Goal: Check status: Check status

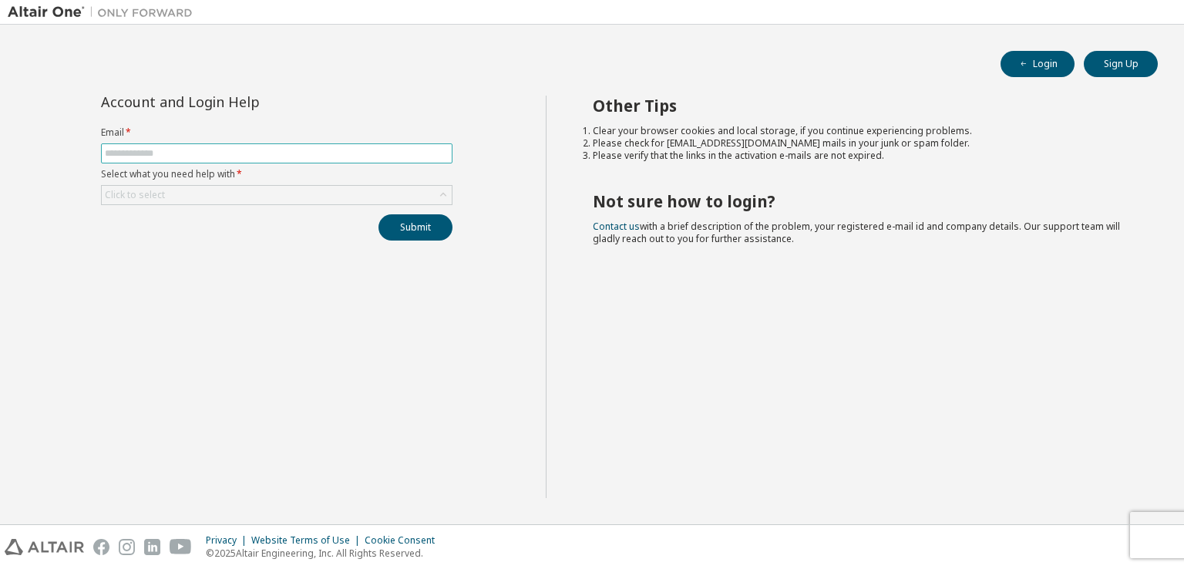
click at [190, 152] on input "text" at bounding box center [277, 153] width 344 height 12
type input "**********"
click at [353, 193] on div "Click to select" at bounding box center [277, 195] width 350 height 18
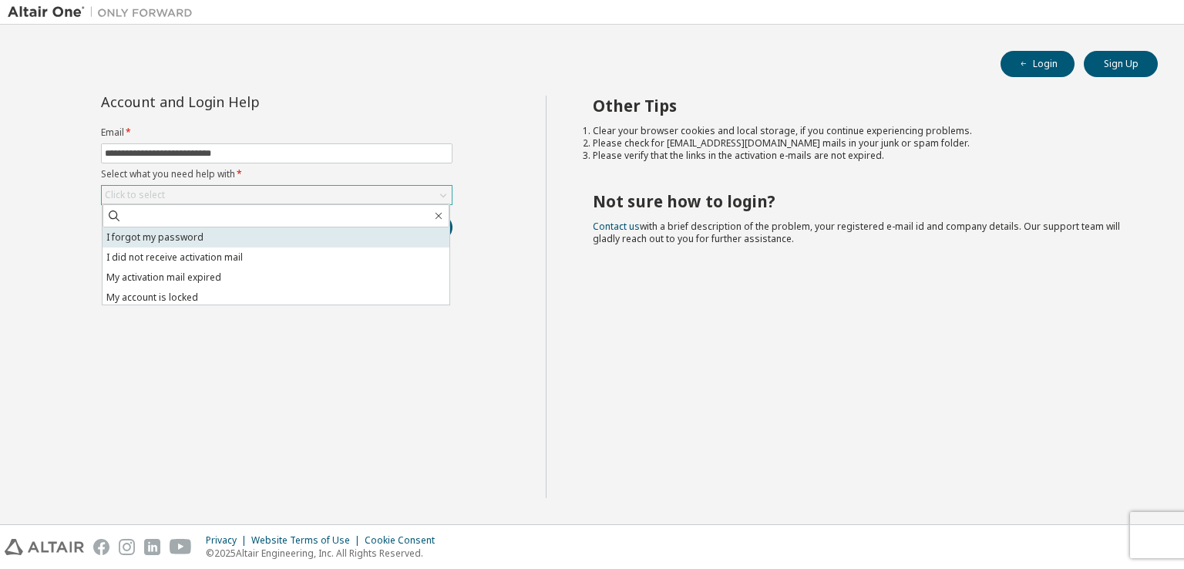
click at [154, 237] on li "I forgot my password" at bounding box center [276, 237] width 347 height 20
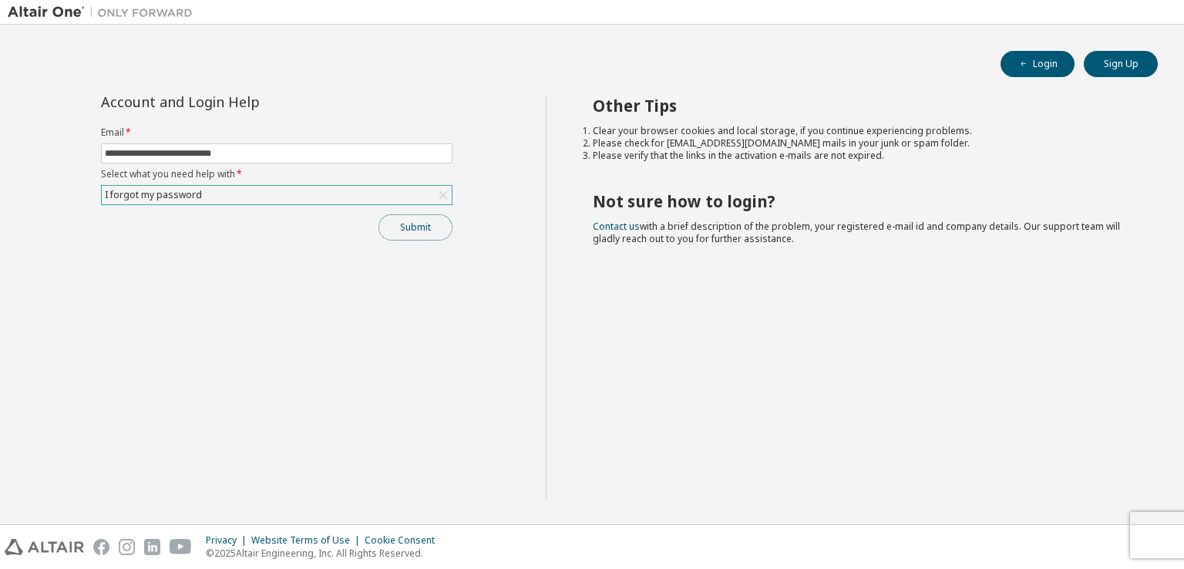
click at [415, 226] on button "Submit" at bounding box center [415, 227] width 74 height 26
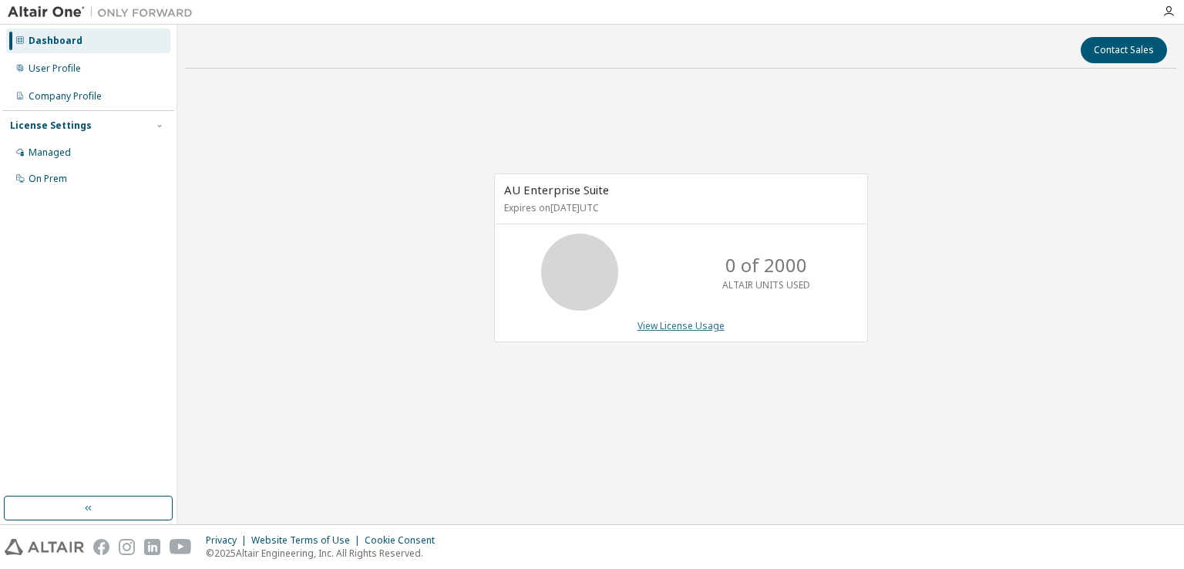
click at [670, 324] on link "View License Usage" at bounding box center [680, 325] width 87 height 13
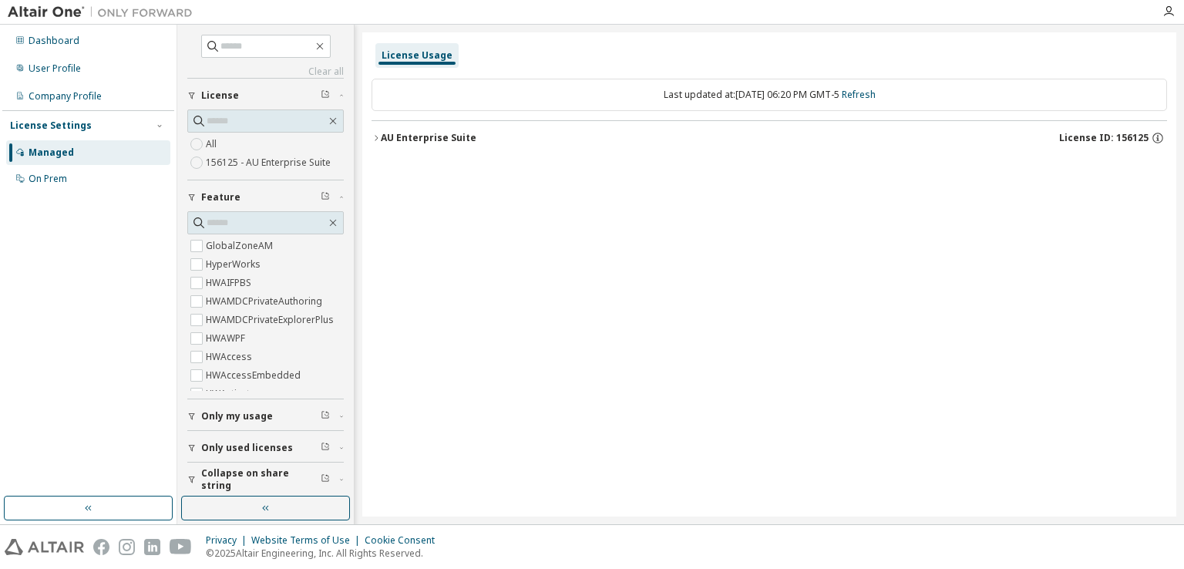
click at [244, 415] on span "Only my usage" at bounding box center [237, 416] width 72 height 12
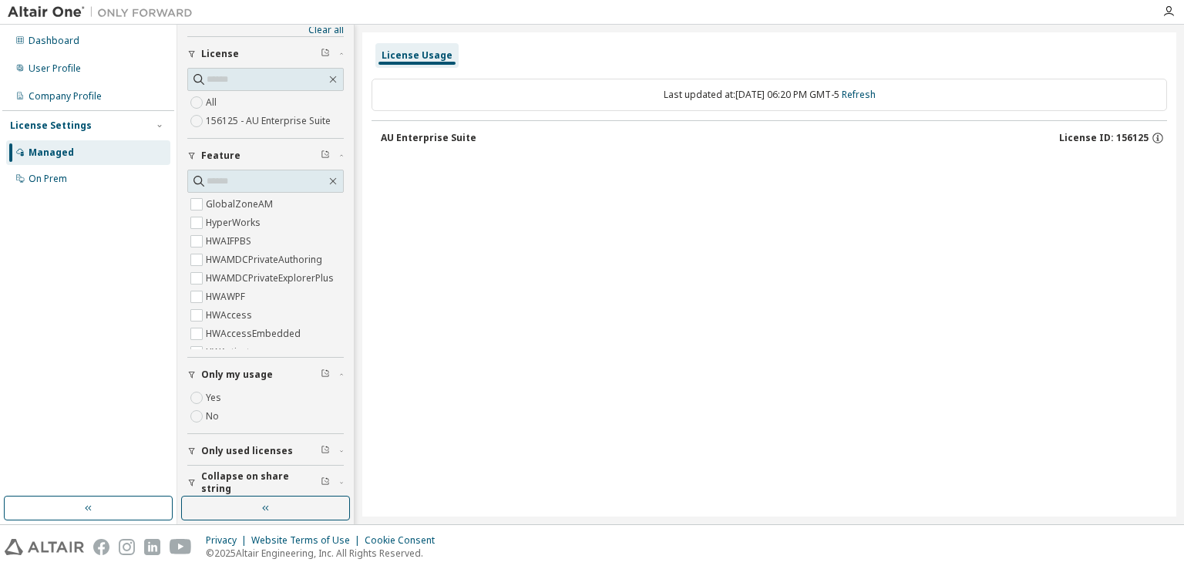
scroll to position [49, 0]
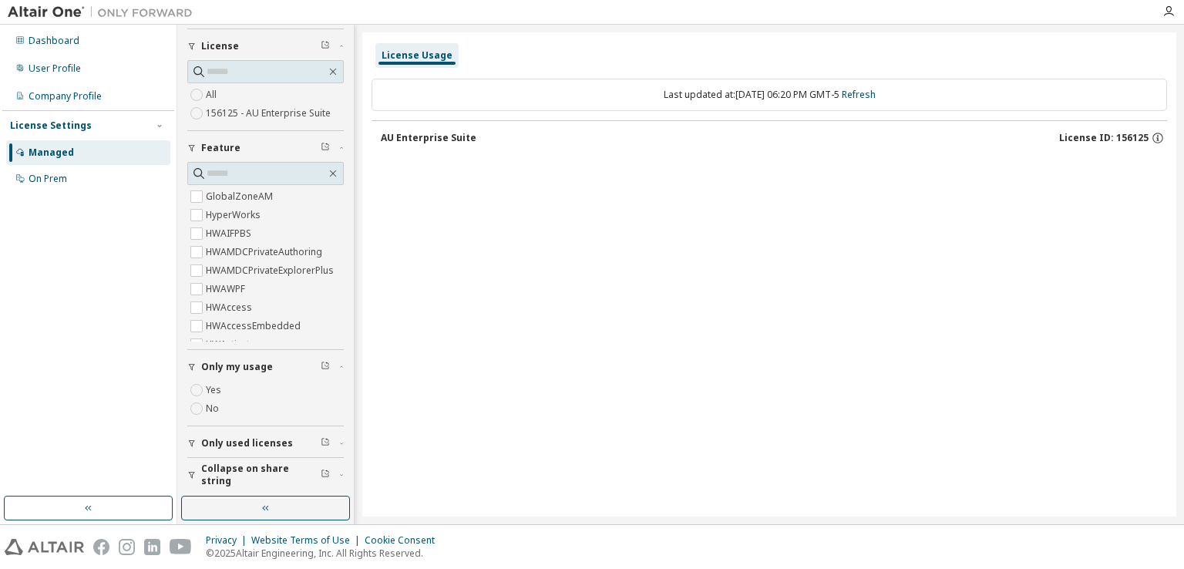
click at [211, 439] on span "Only used licenses" at bounding box center [247, 443] width 92 height 12
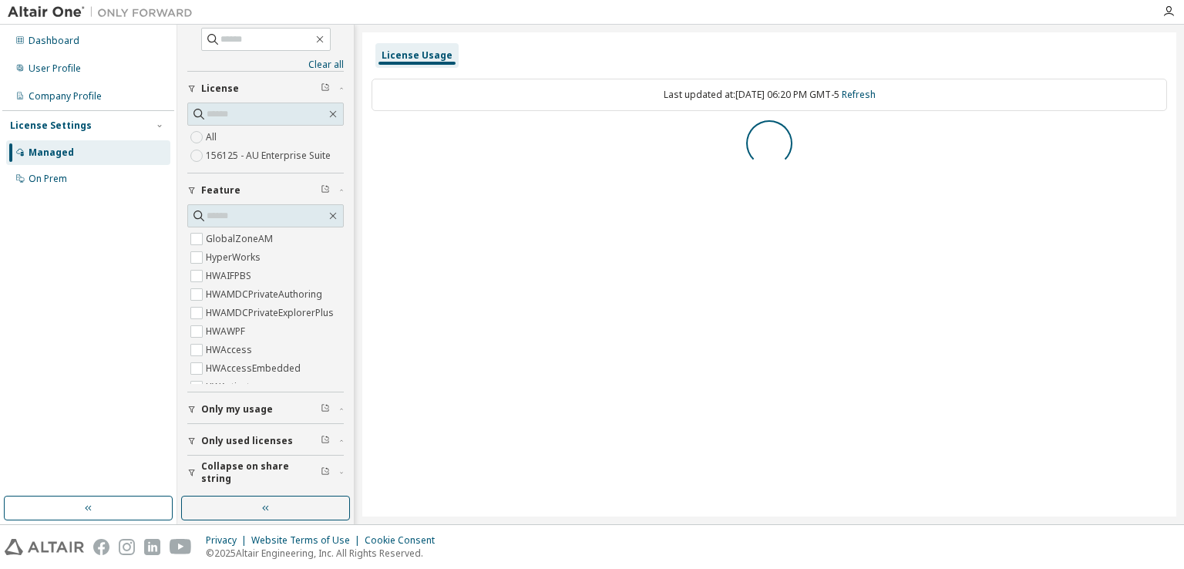
scroll to position [0, 0]
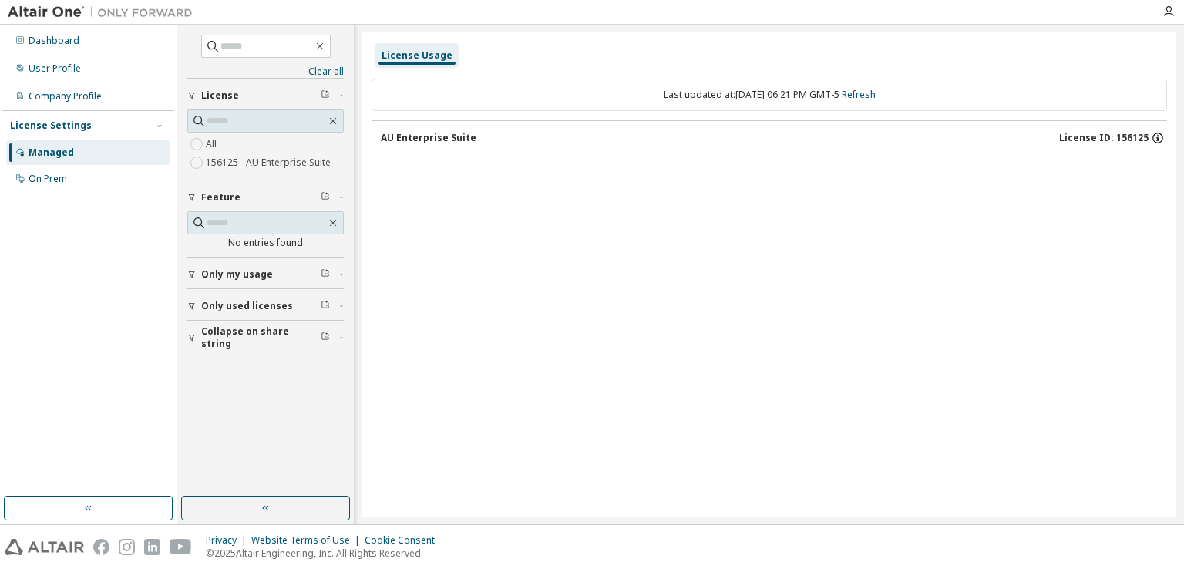
click at [1155, 136] on icon "button" at bounding box center [1158, 138] width 14 height 14
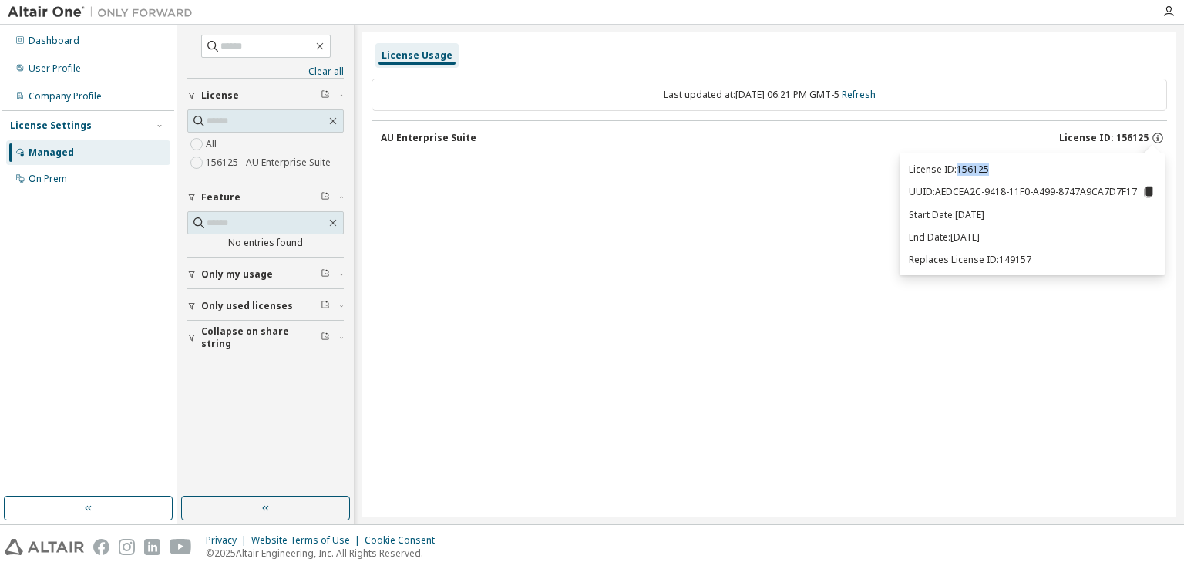
drag, startPoint x: 997, startPoint y: 165, endPoint x: 960, endPoint y: 167, distance: 37.1
click at [960, 167] on p "License ID: 156125" at bounding box center [1032, 169] width 247 height 13
copy p "156125"
click at [49, 175] on div "On Prem" at bounding box center [48, 179] width 39 height 12
